Goal: Book appointment/travel/reservation

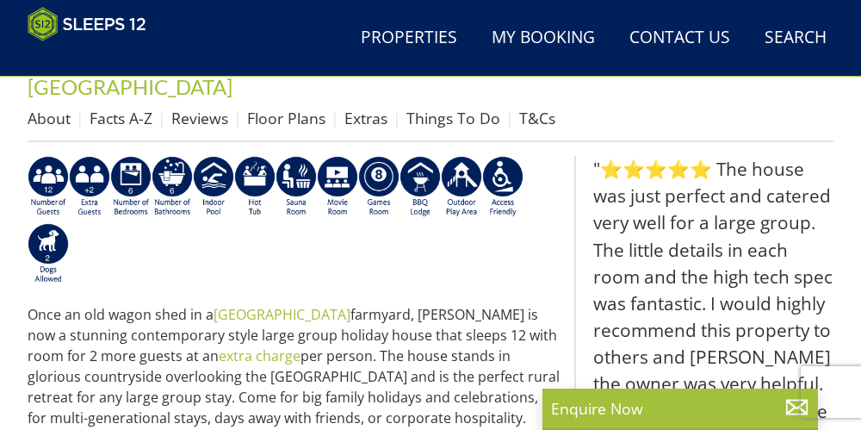
scroll to position [605, 0]
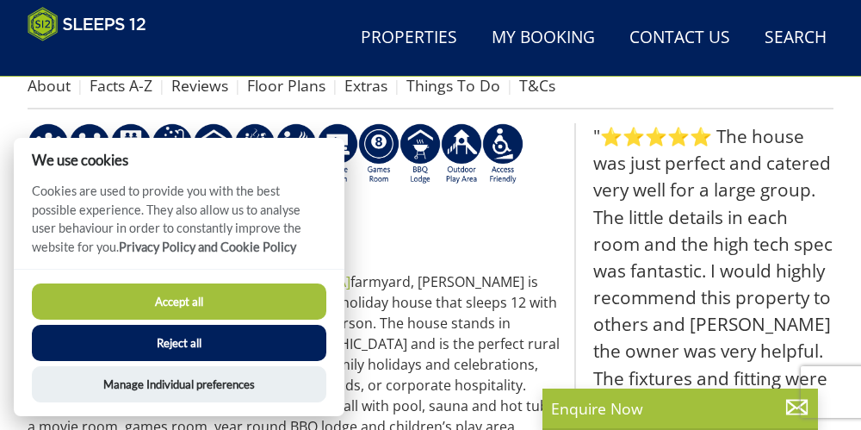
drag, startPoint x: 145, startPoint y: 348, endPoint x: 419, endPoint y: 389, distance: 277.0
click at [145, 348] on button "Reject all" at bounding box center [179, 343] width 295 height 36
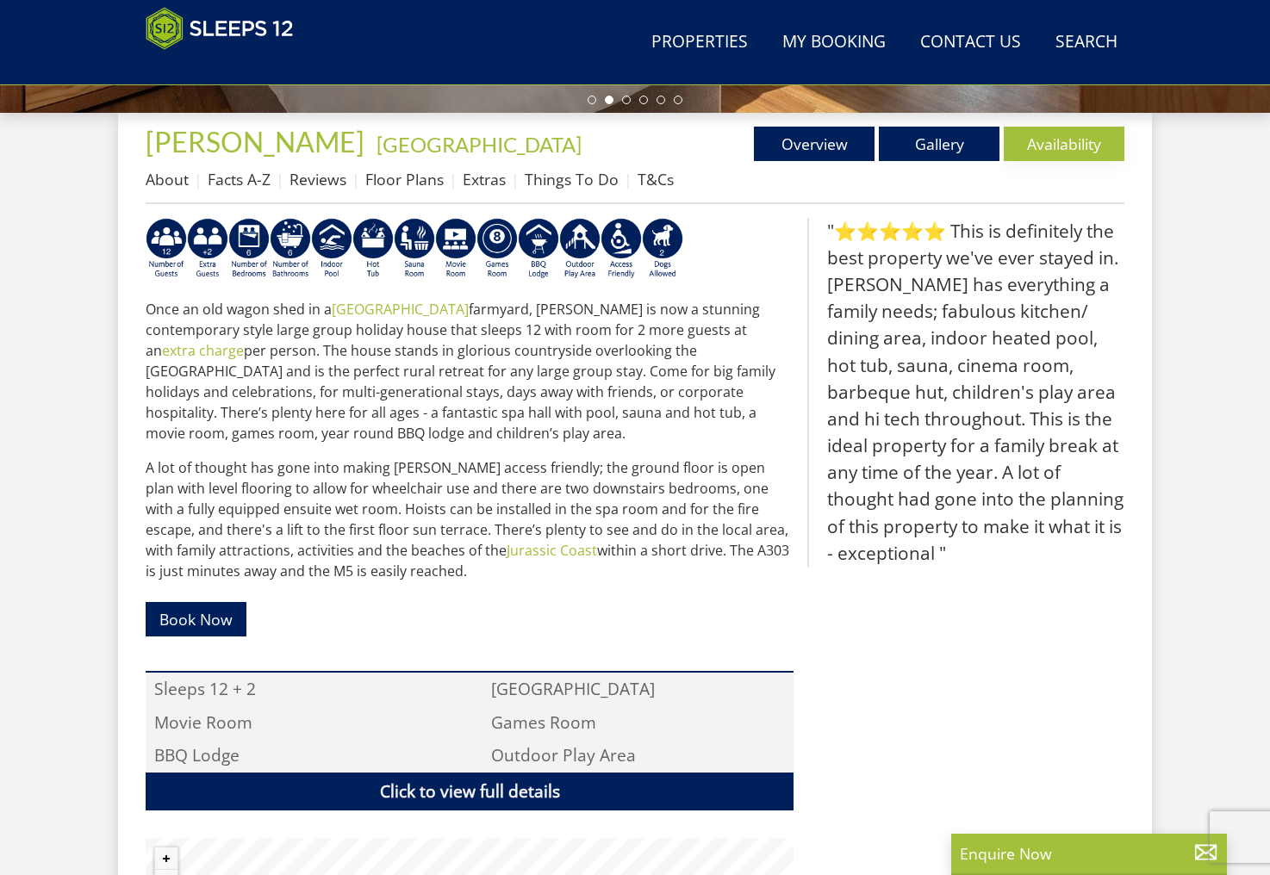
scroll to position [609, 0]
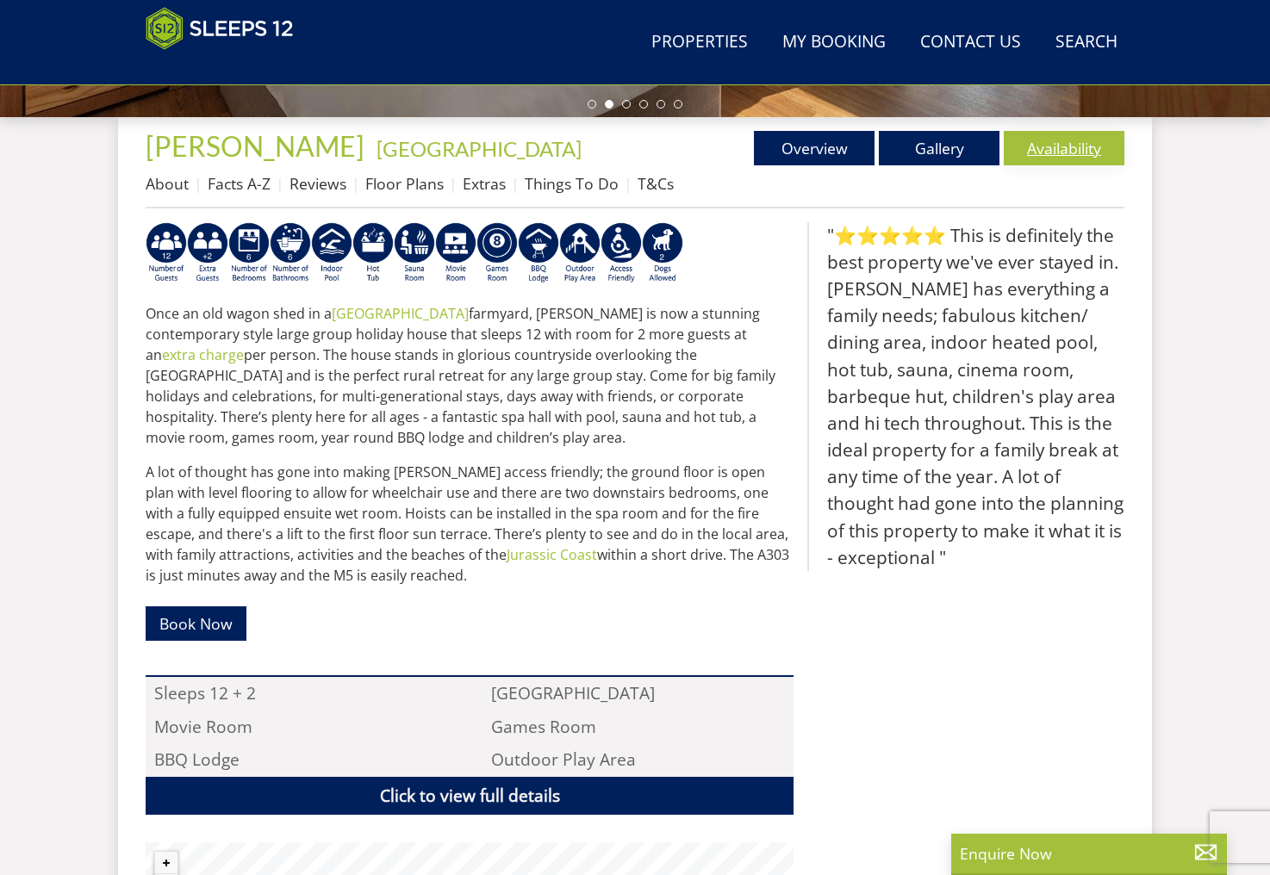
click at [860, 148] on link "Availability" at bounding box center [1063, 148] width 121 height 34
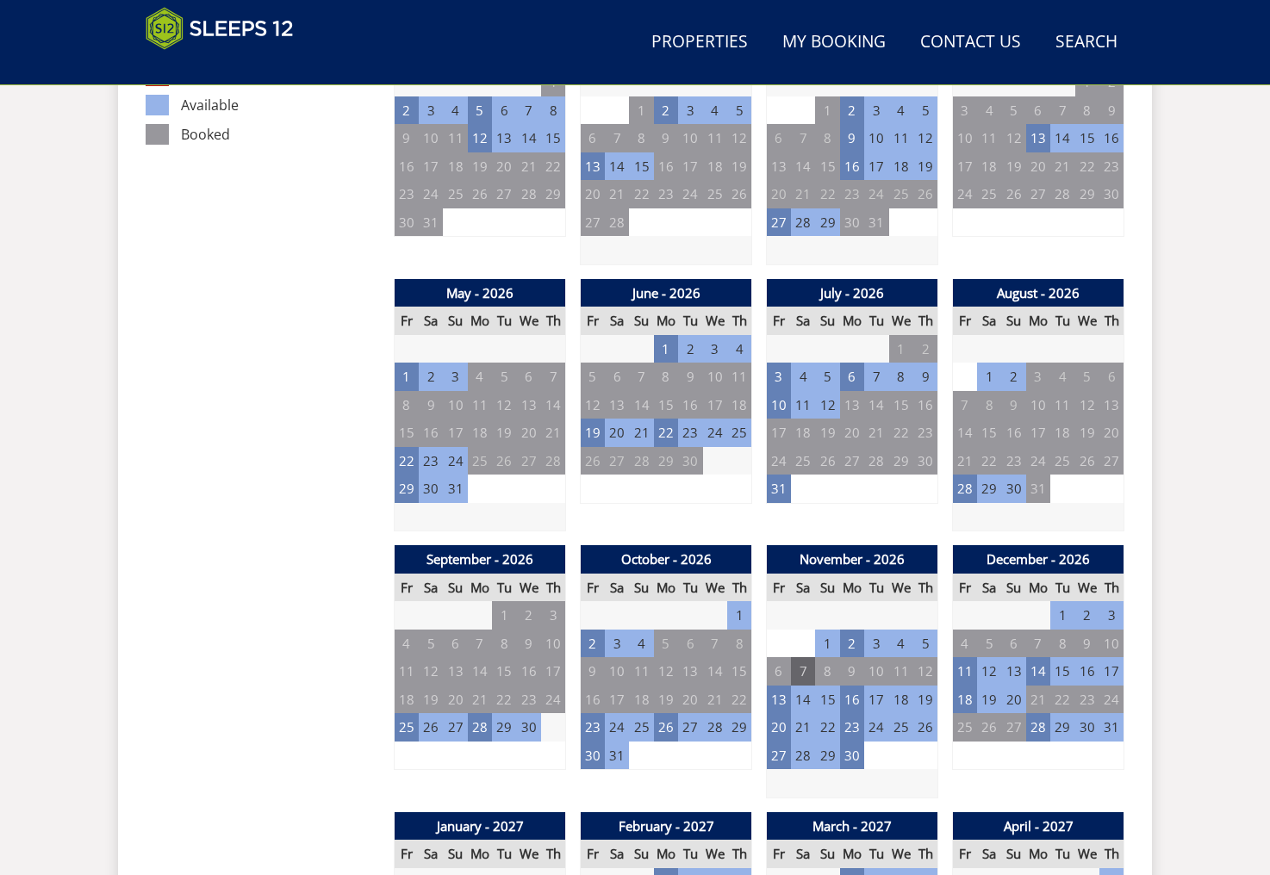
scroll to position [1092, 0]
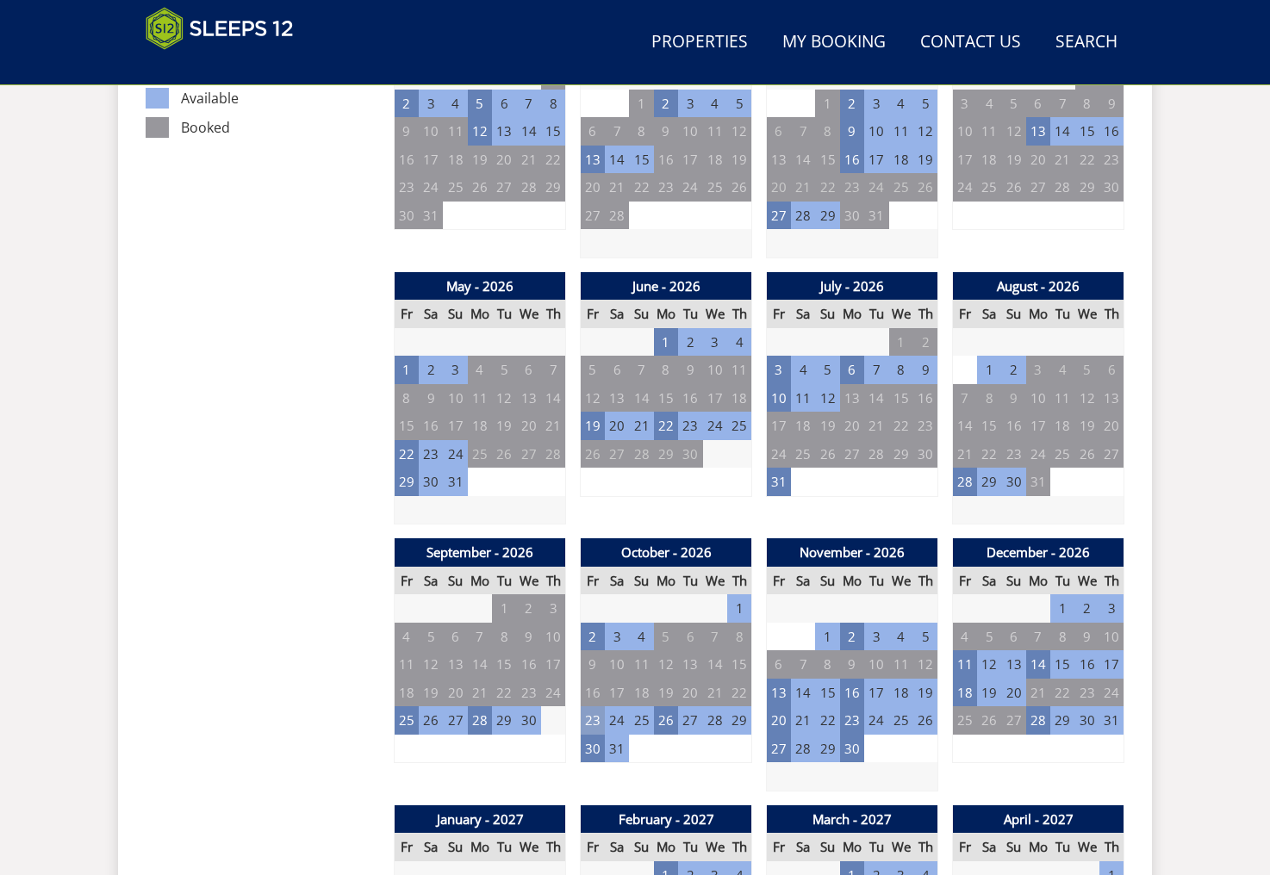
click at [593, 429] on td "23" at bounding box center [593, 720] width 24 height 28
